Goal: Task Accomplishment & Management: Manage account settings

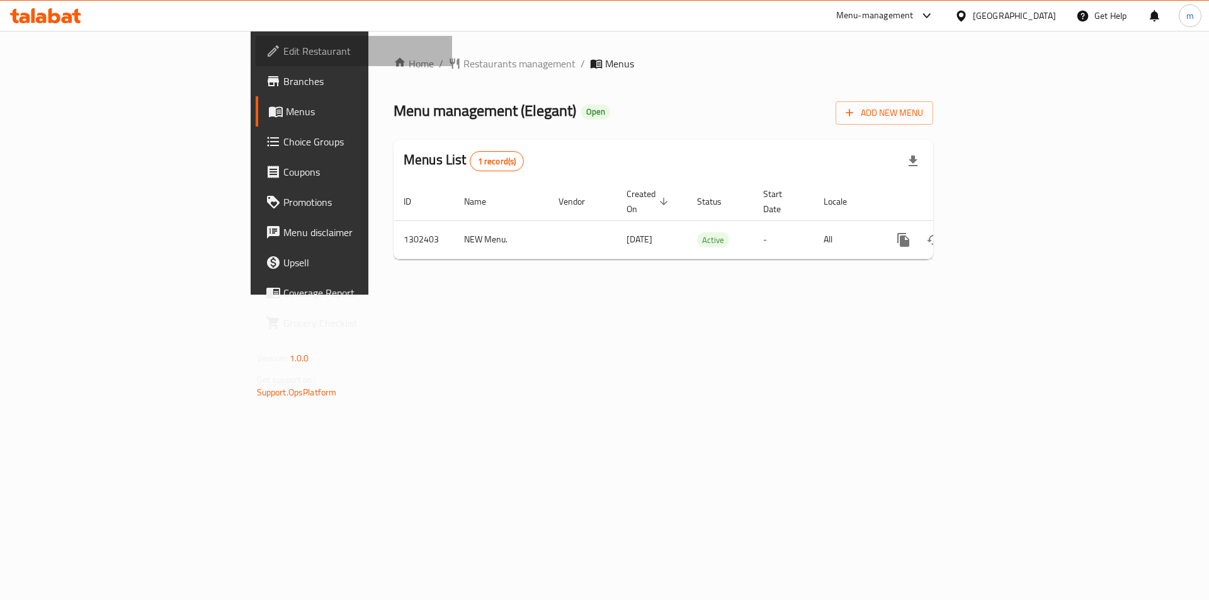
click at [283, 58] on span "Edit Restaurant" at bounding box center [362, 50] width 159 height 15
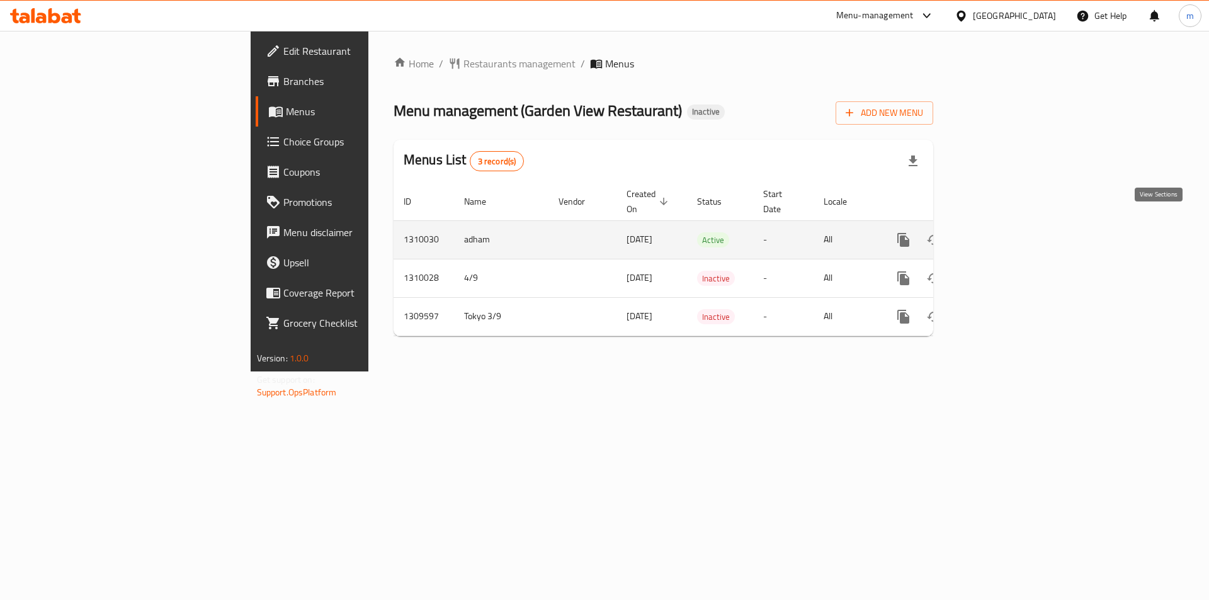
click at [1000, 234] on icon "enhanced table" at bounding box center [993, 239] width 11 height 11
